Goal: Task Accomplishment & Management: Manage account settings

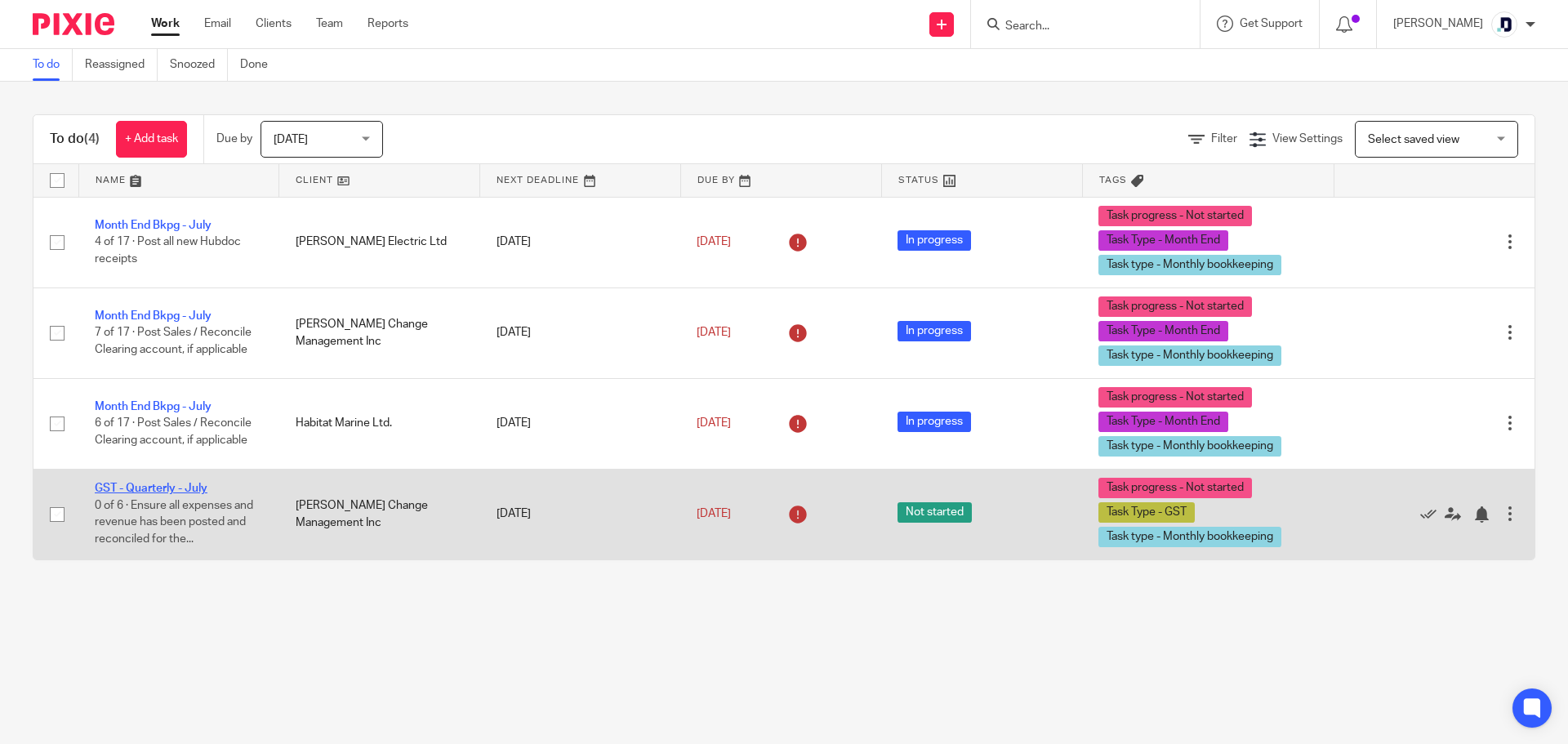
click at [185, 486] on link "GST - Quarterly - July" at bounding box center [151, 488] width 113 height 12
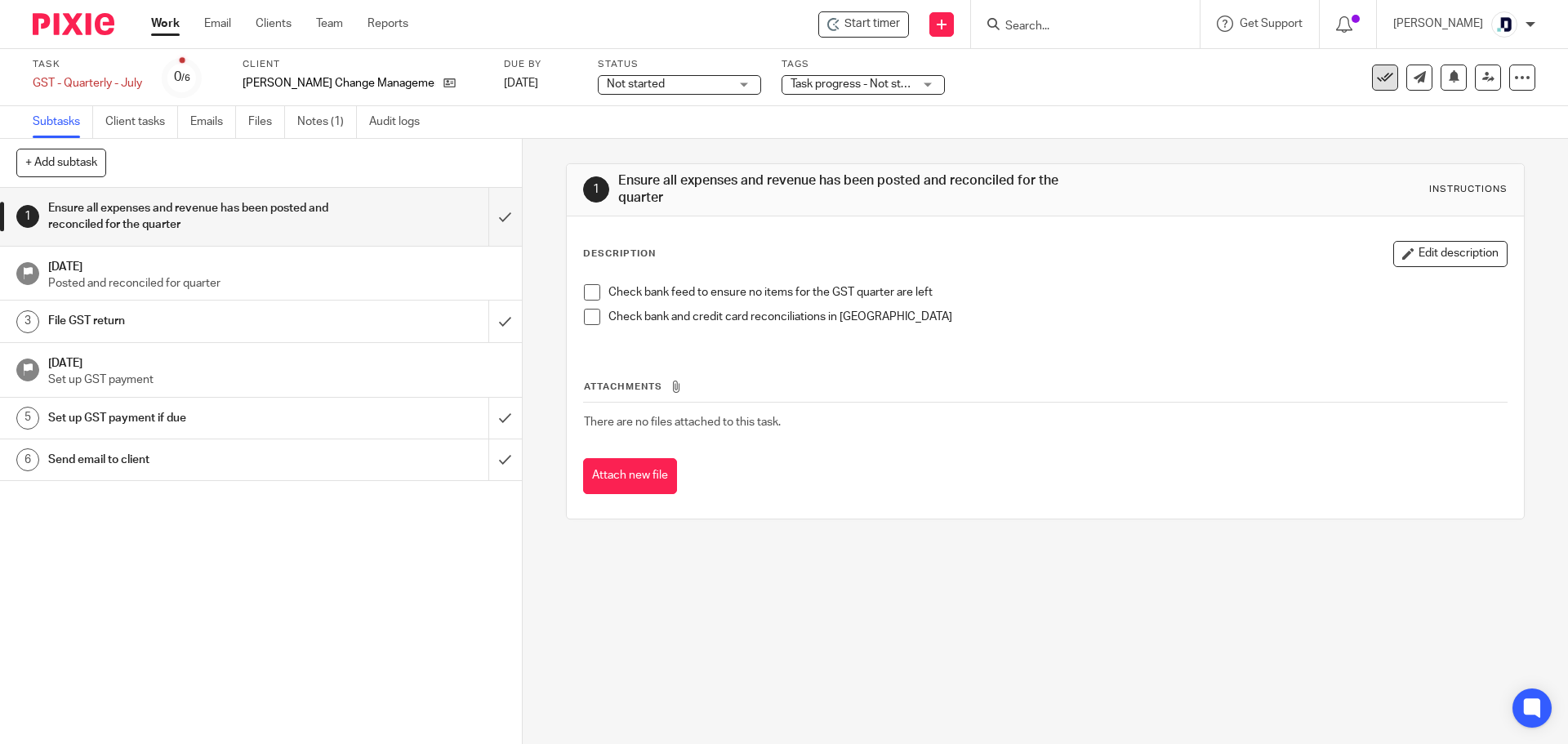
click at [1380, 74] on icon at bounding box center [1385, 77] width 16 height 16
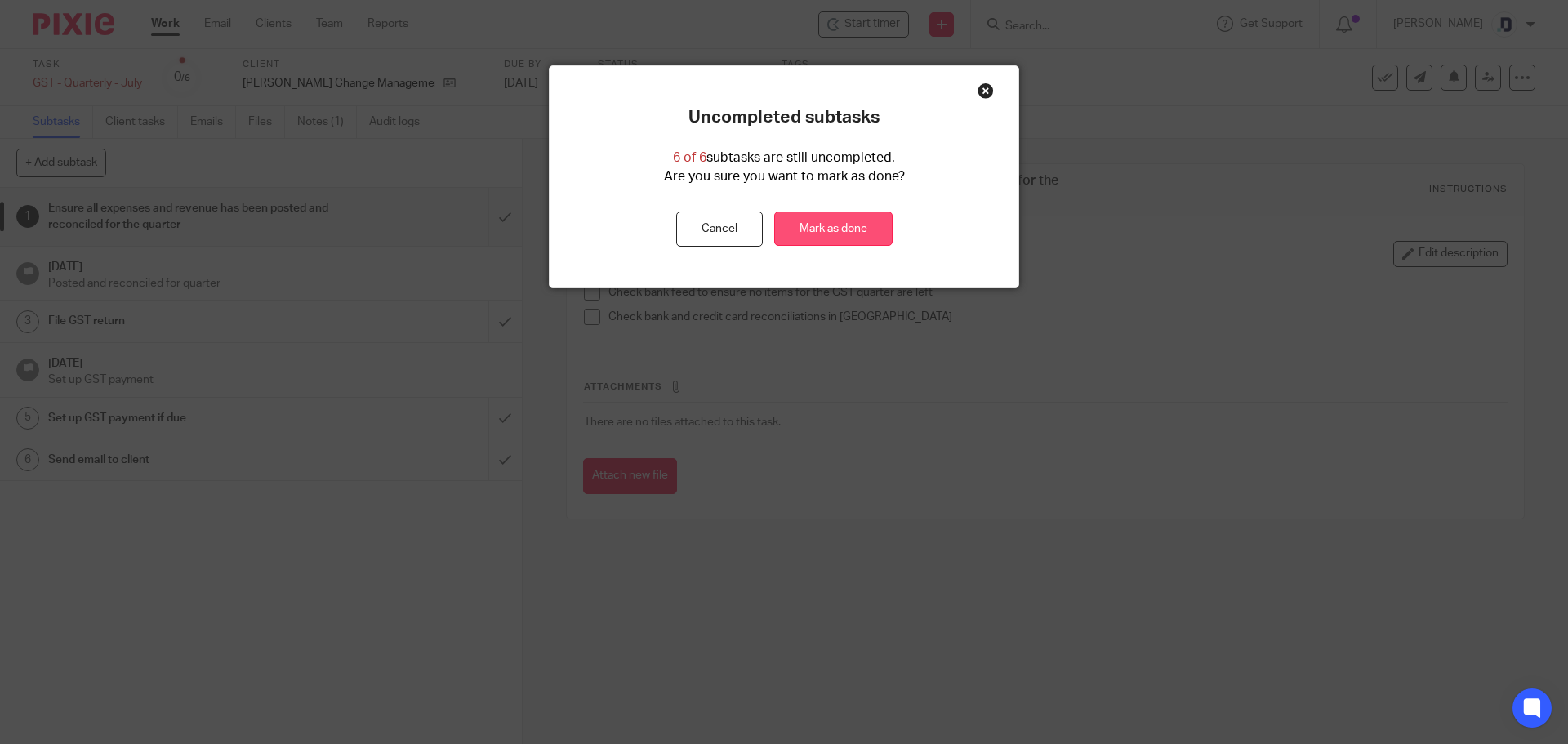
click at [843, 227] on link "Mark as done" at bounding box center [834, 228] width 118 height 35
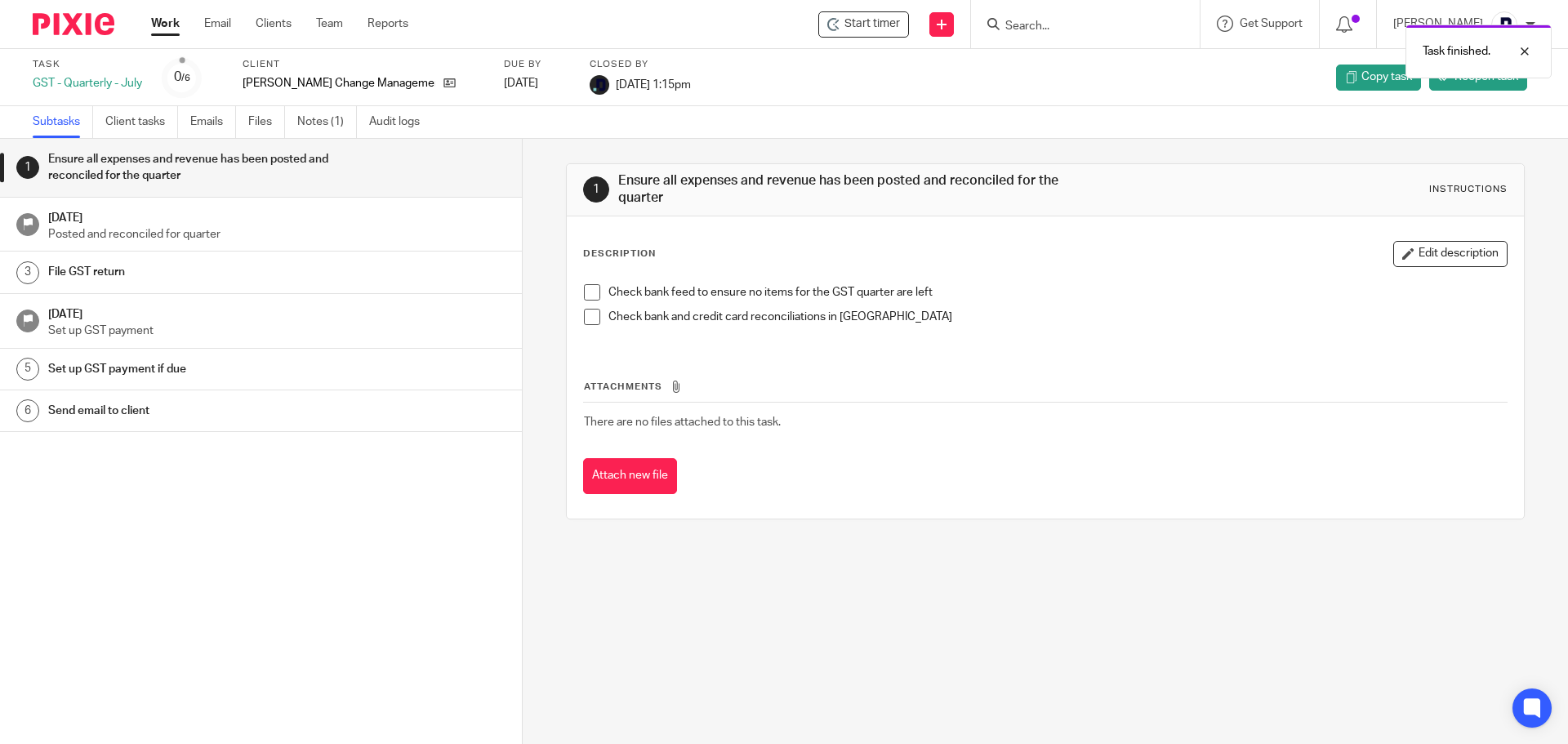
click at [165, 25] on link "Work" at bounding box center [165, 24] width 28 height 16
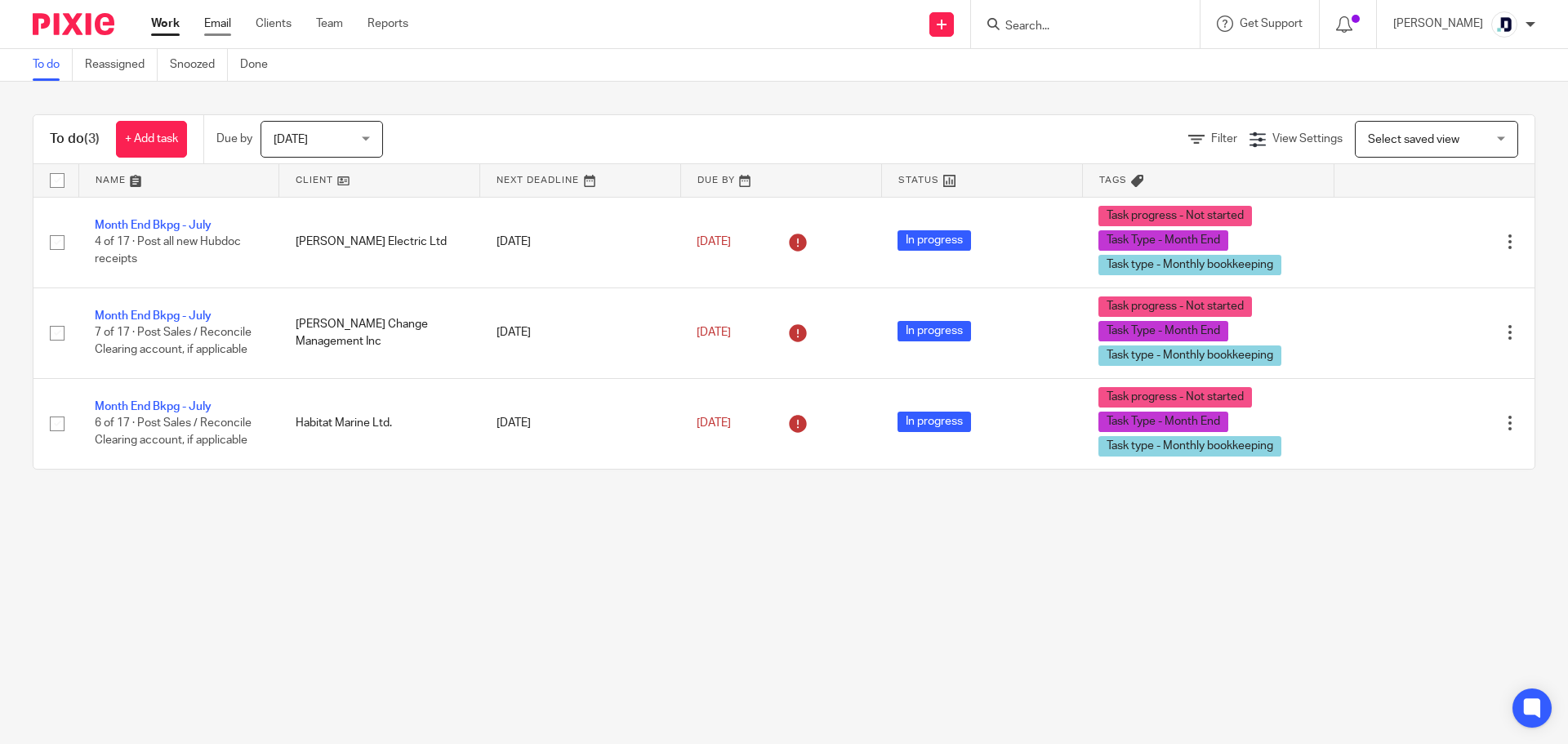
click at [220, 20] on link "Email" at bounding box center [217, 24] width 27 height 16
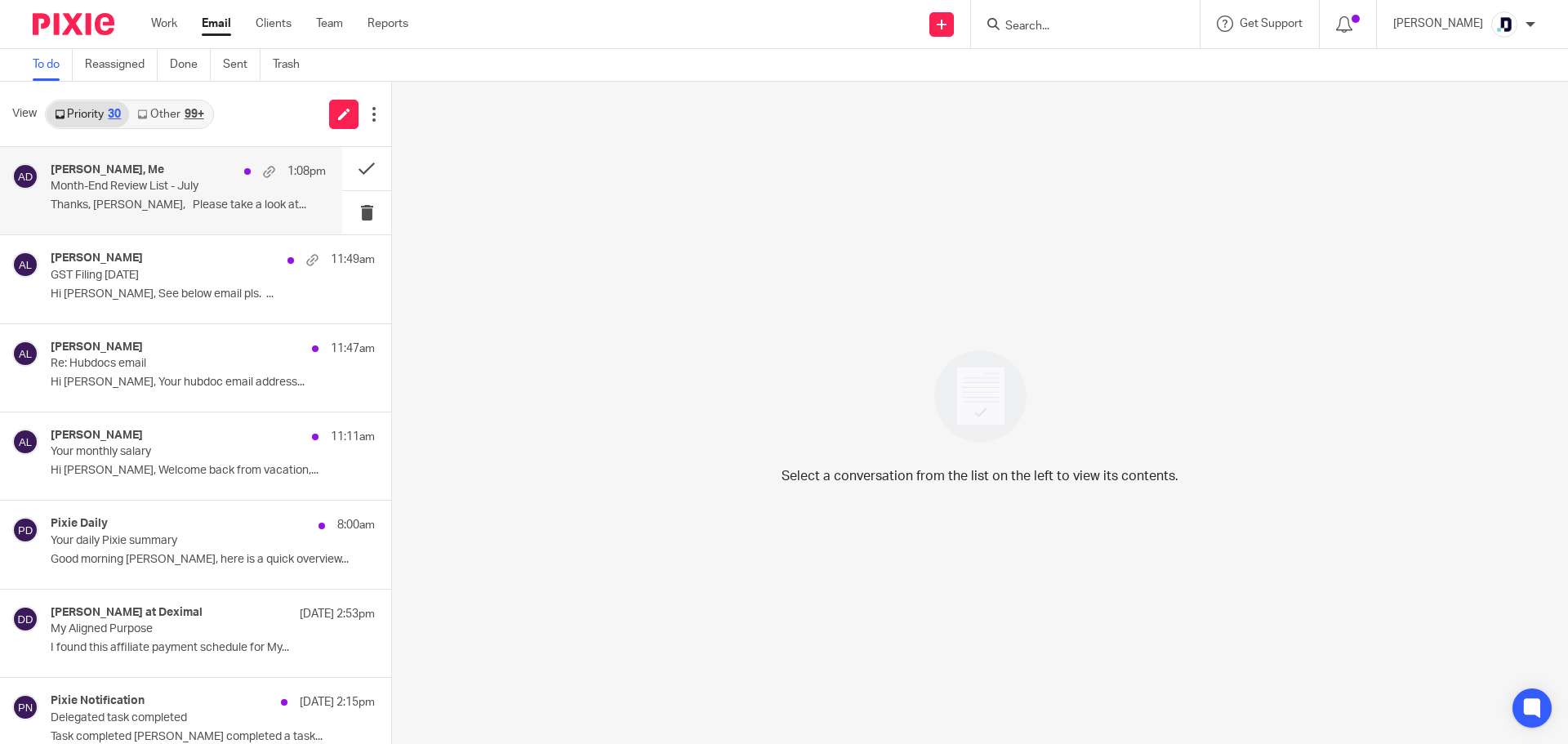
click at [160, 207] on p "Thanks, Amanda, Please take a look at..." at bounding box center [188, 205] width 275 height 14
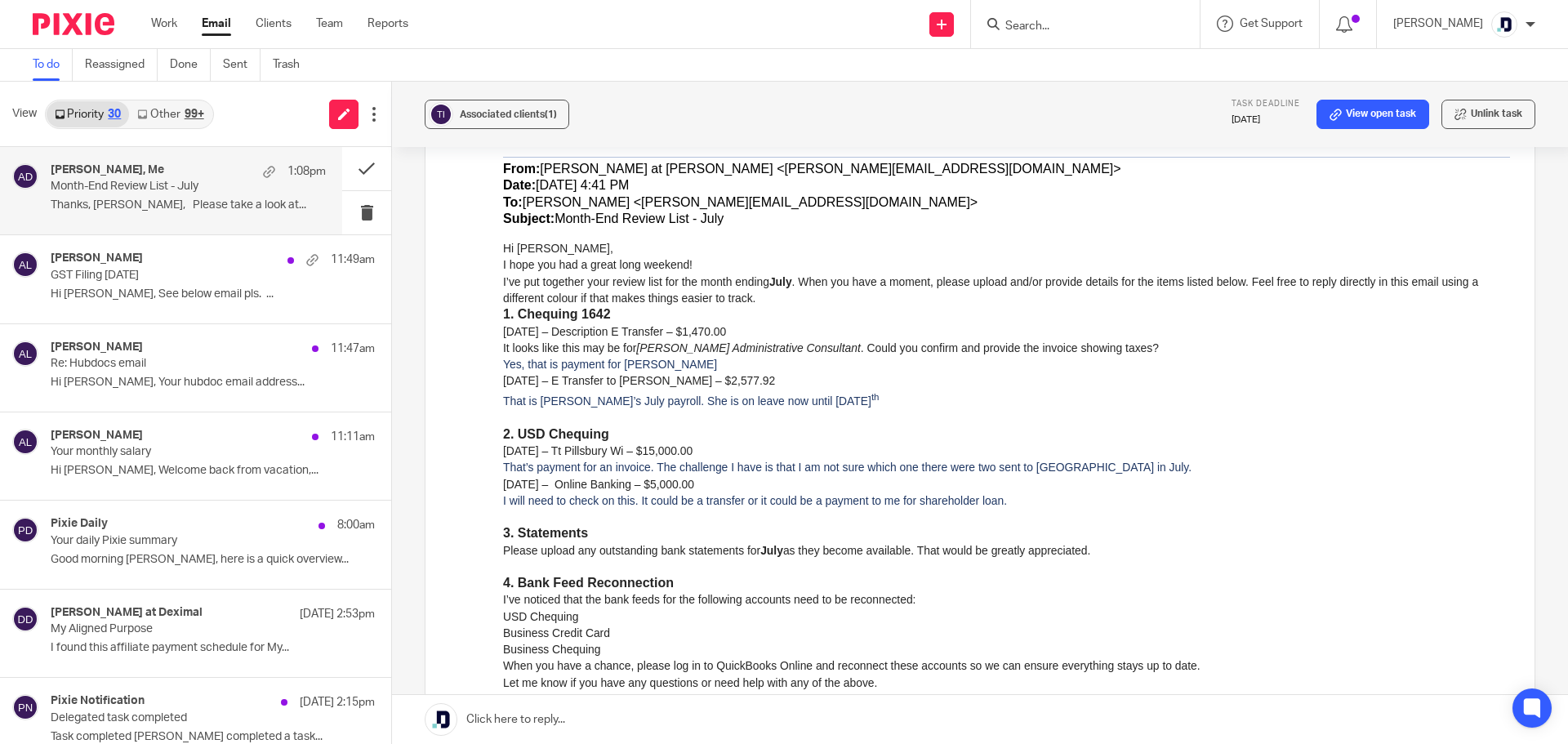
scroll to position [735, 0]
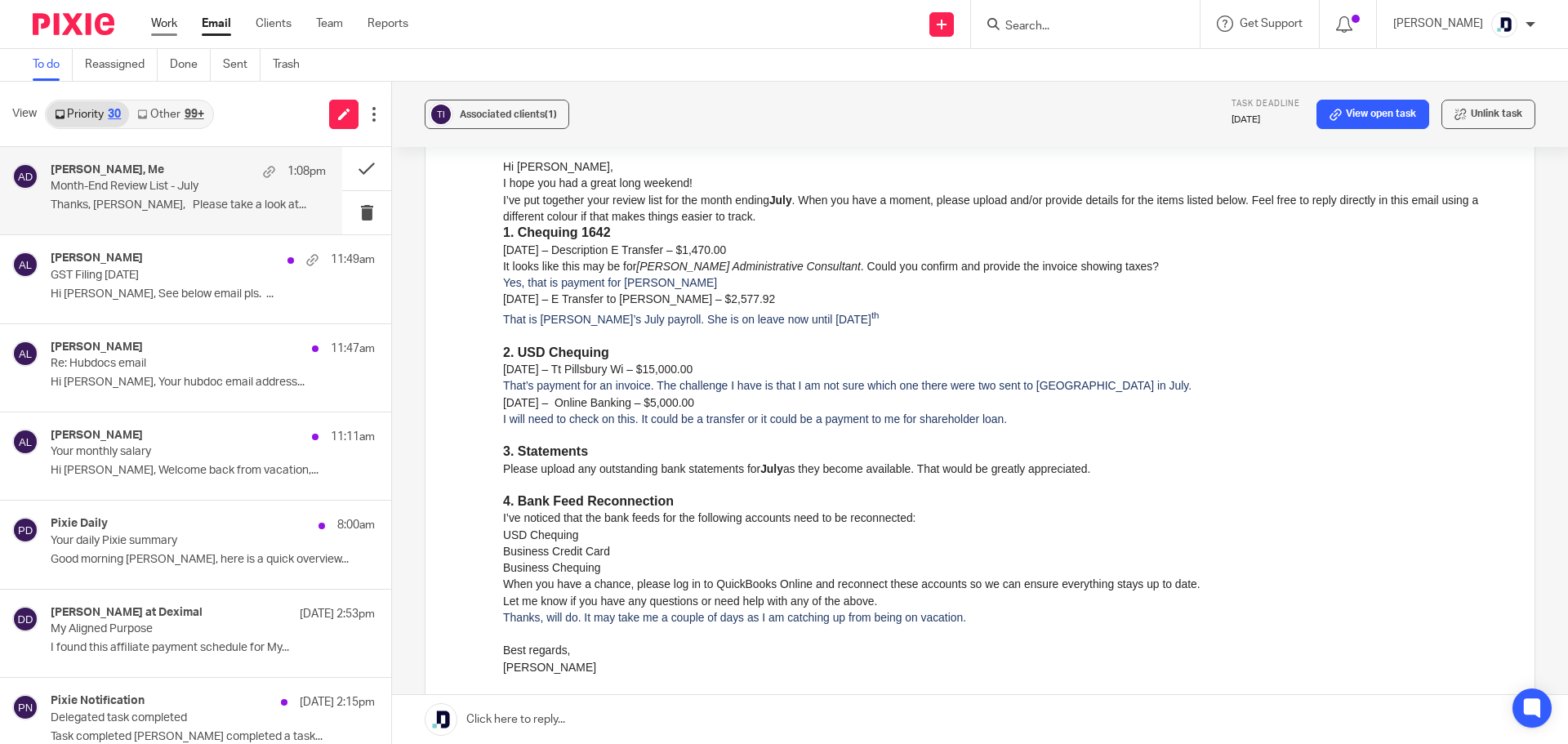
click at [175, 25] on link "Work" at bounding box center [164, 24] width 26 height 16
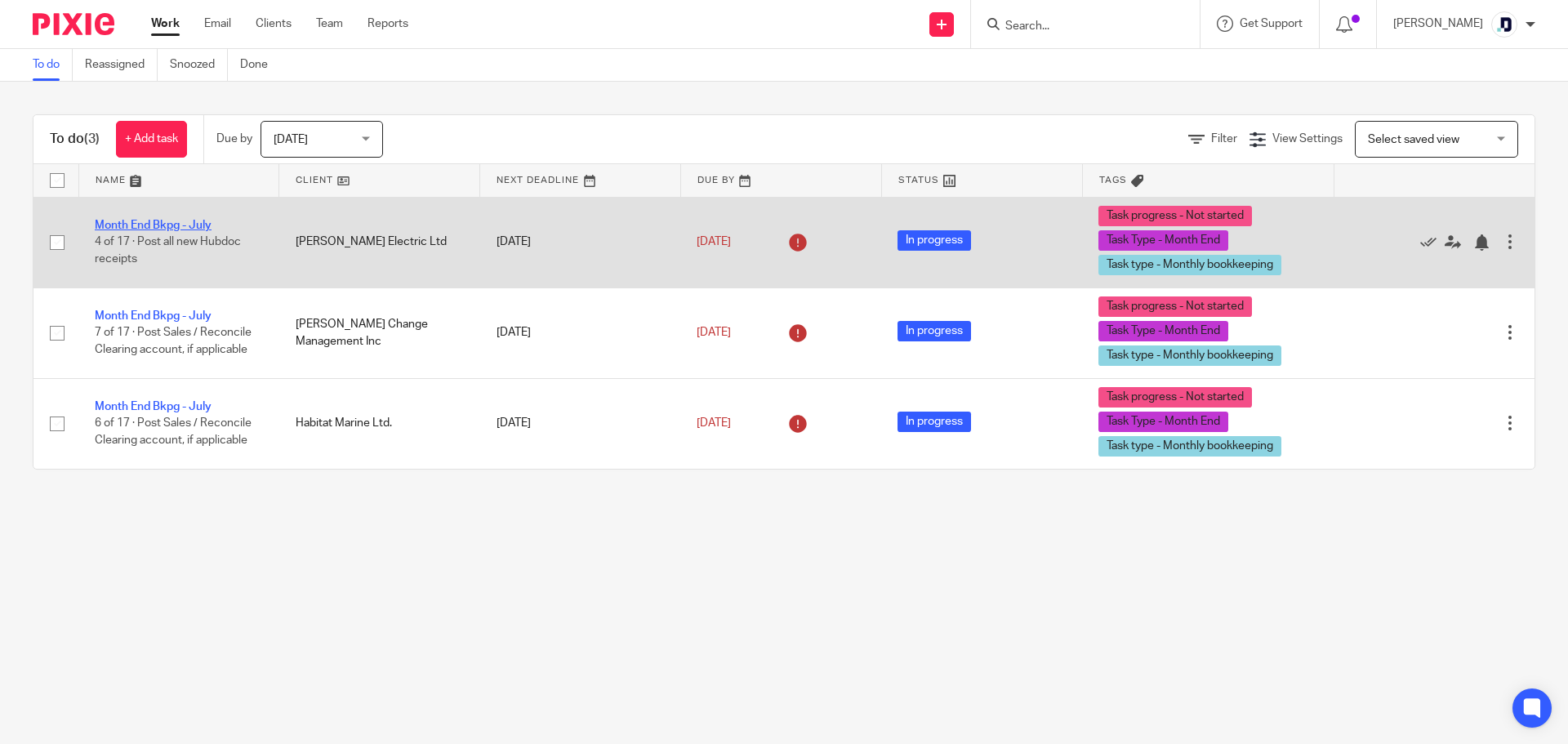
click at [194, 223] on link "Month End Bkpg - July" at bounding box center [153, 225] width 116 height 12
